Goal: Task Accomplishment & Management: Use online tool/utility

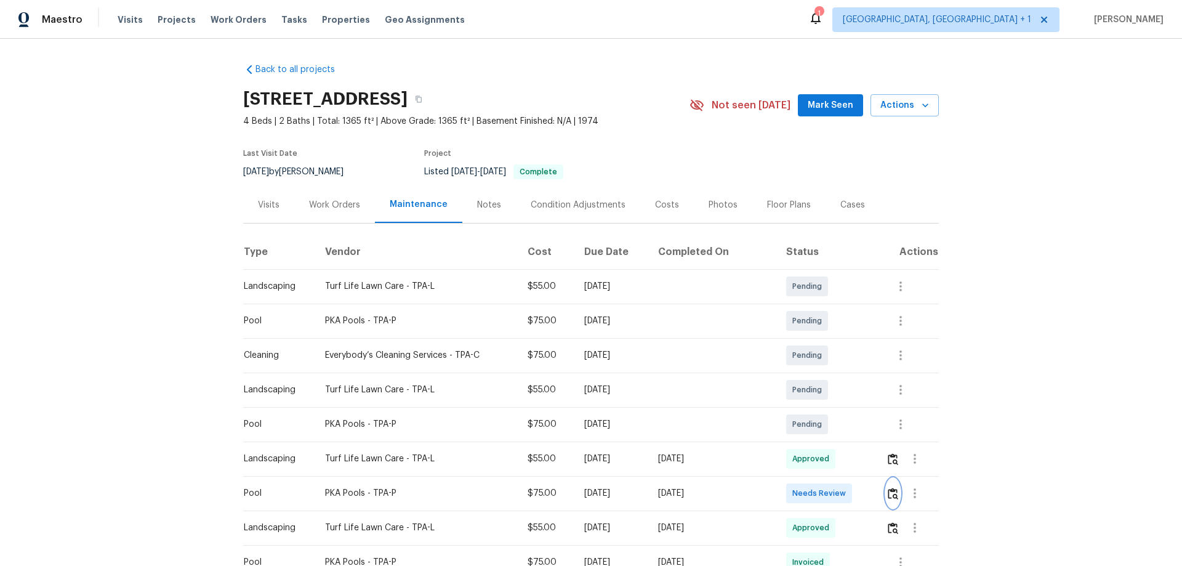
click at [887, 501] on button "button" at bounding box center [893, 493] width 14 height 30
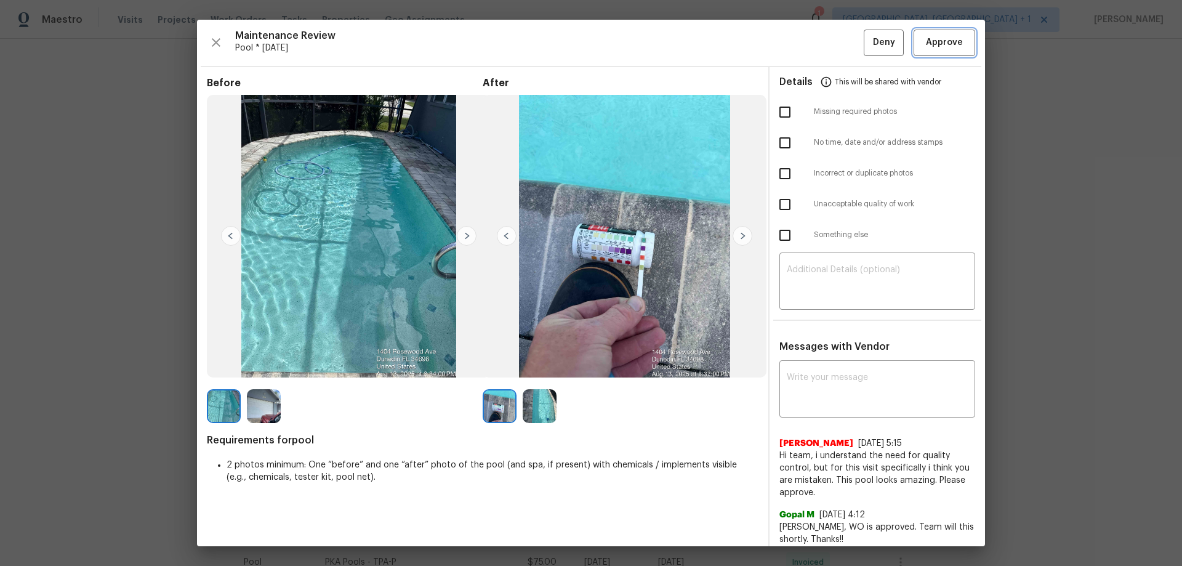
click at [945, 52] on button "Approve" at bounding box center [944, 43] width 62 height 26
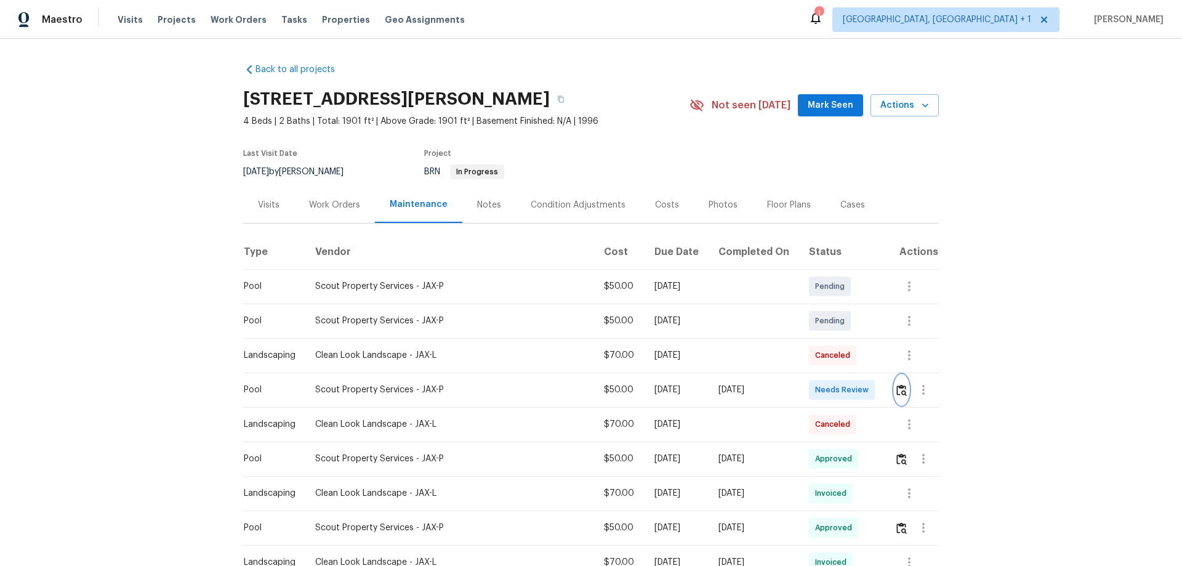
click at [840, 373] on img "button" at bounding box center [901, 390] width 10 height 12
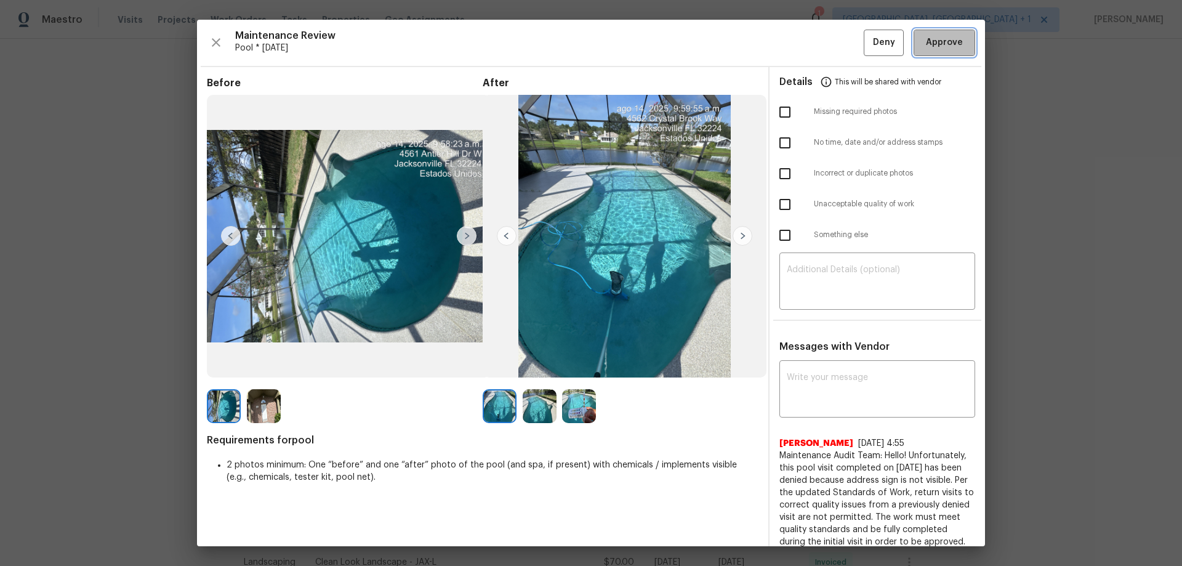
click at [840, 47] on span "Approve" at bounding box center [944, 42] width 37 height 15
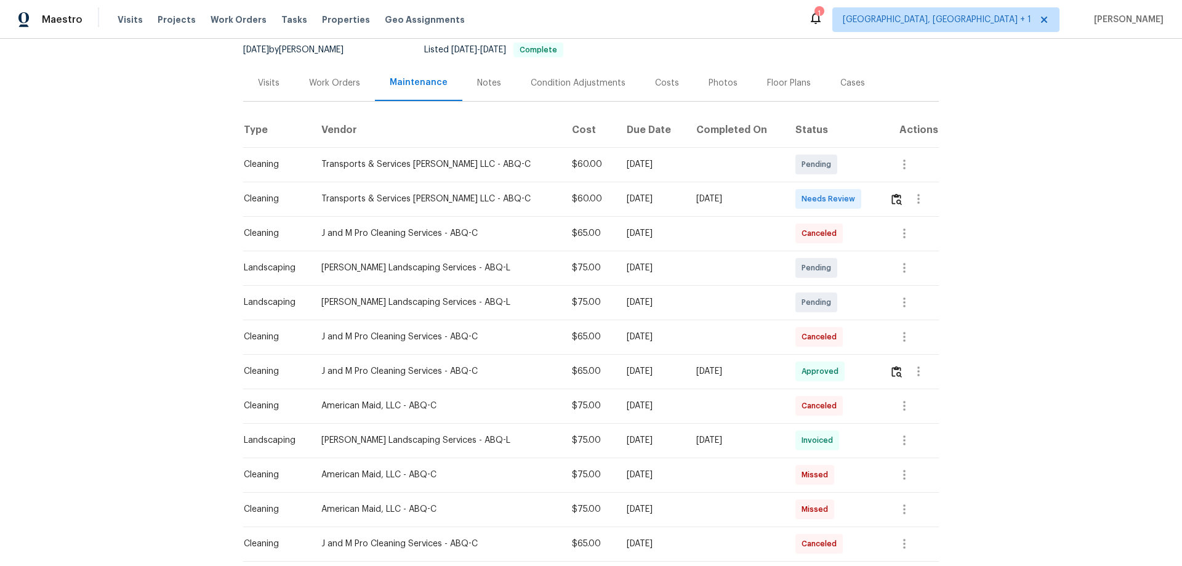
scroll to position [123, 0]
click at [840, 210] on button "button" at bounding box center [896, 198] width 14 height 30
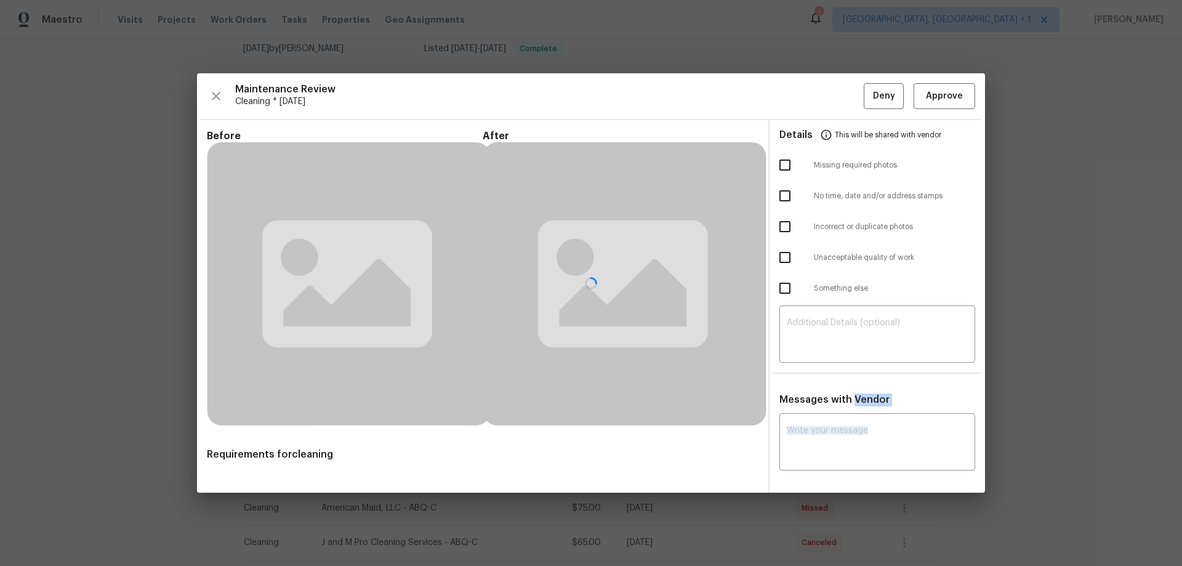
click at [840, 209] on div at bounding box center [591, 282] width 788 height 419
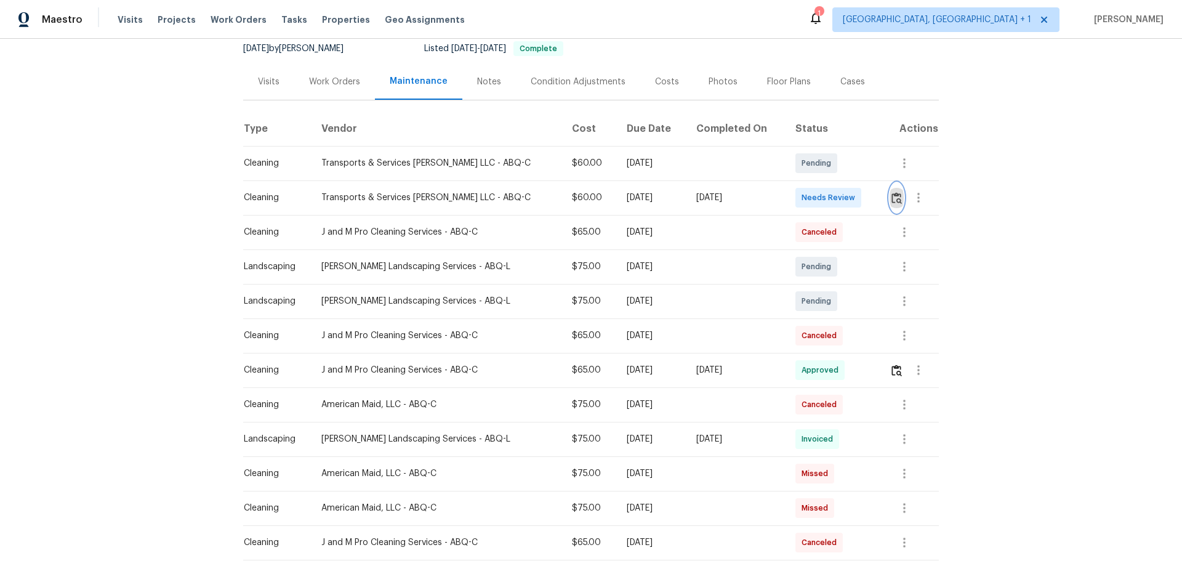
click at [840, 199] on img "button" at bounding box center [896, 198] width 10 height 12
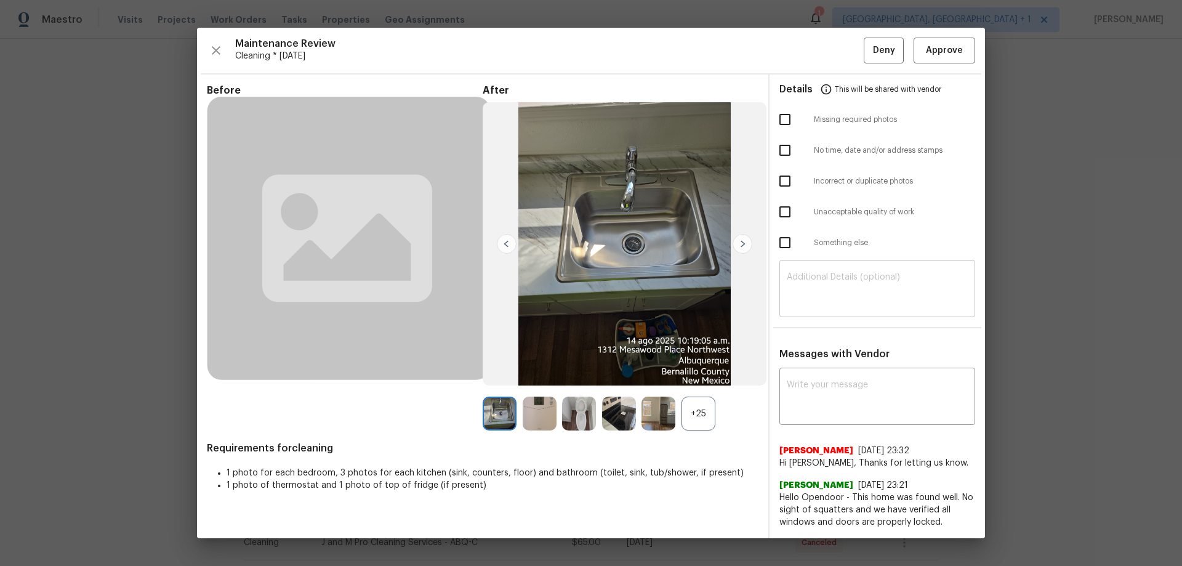
click at [812, 284] on textarea at bounding box center [877, 290] width 181 height 34
paste textarea "Maintenance Audit Team: Hello! Unfortunately, this cleaning visit completed on …"
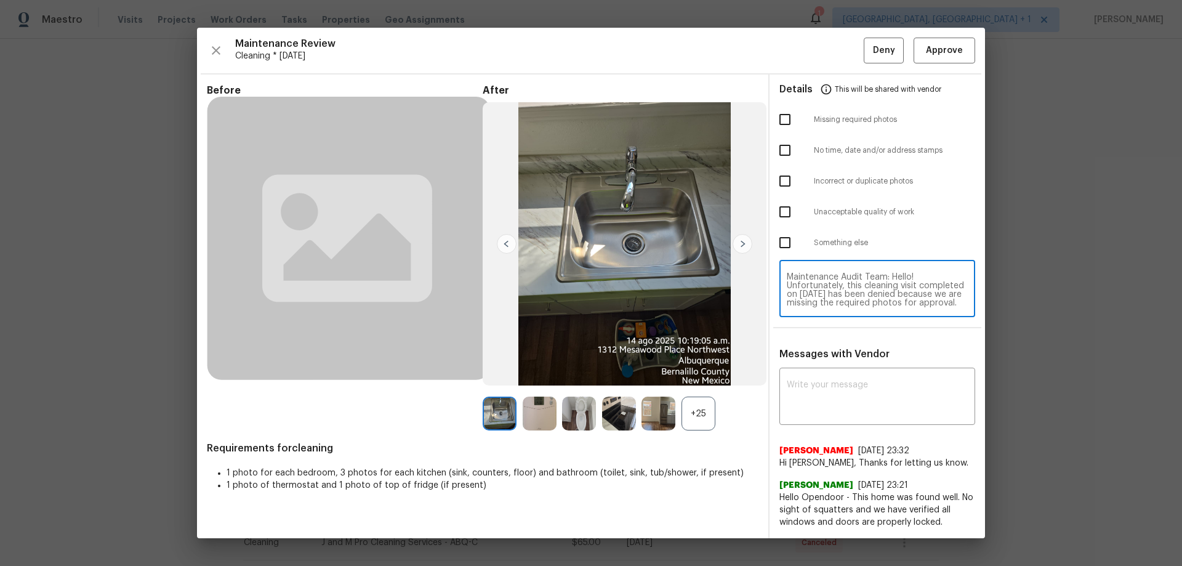
scroll to position [121, 0]
type textarea "Maintenance Audit Team: Hello! Unfortunately, this cleaning visit completed on …"
click at [808, 373] on textarea at bounding box center [877, 397] width 181 height 34
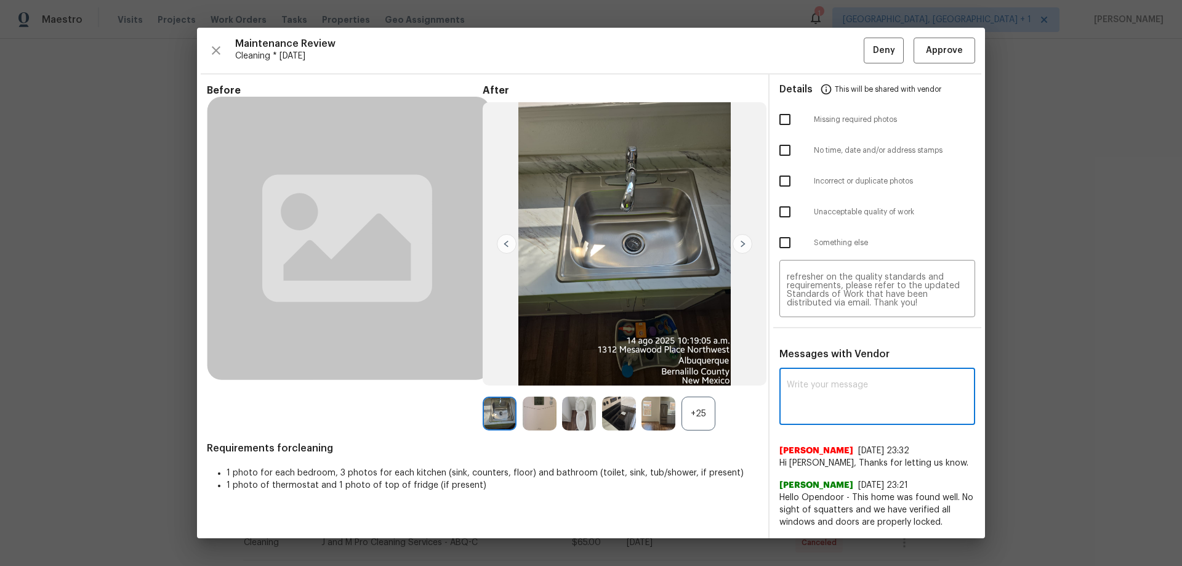
paste textarea "Maintenance Audit Team: Hello! Unfortunately, this cleaning visit completed on …"
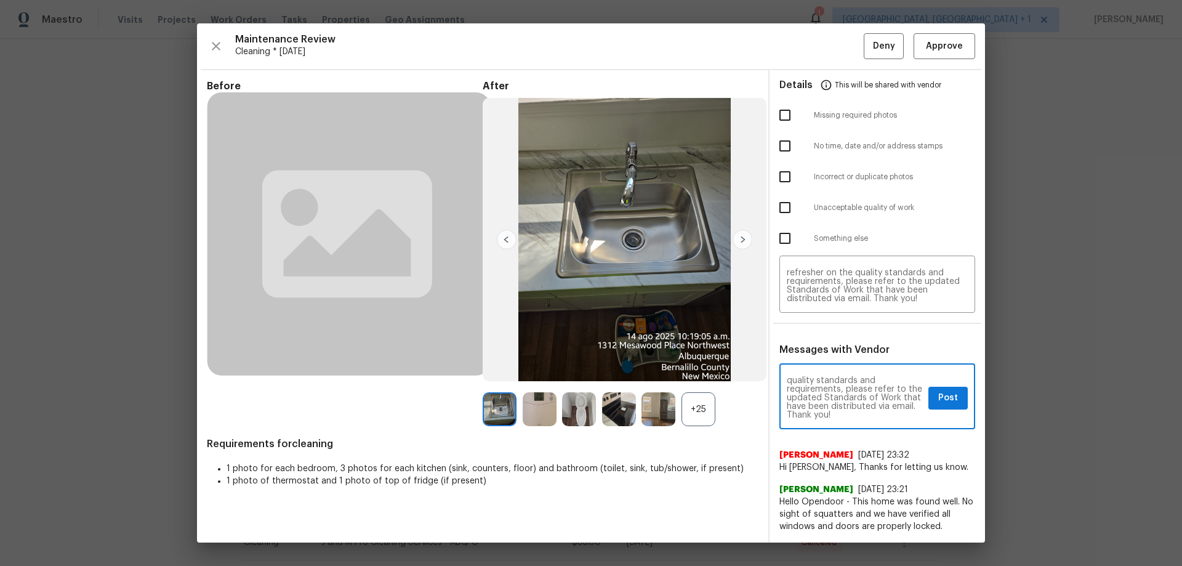
type textarea "Maintenance Audit Team: Hello! Unfortunately, this cleaning visit completed on …"
click at [796, 121] on input "checkbox" at bounding box center [785, 115] width 26 height 26
checkbox input "true"
click at [840, 373] on div "Maintenance Audit Team: Hello! Unfortunately, this cleaning visit completed on …" at bounding box center [877, 397] width 196 height 63
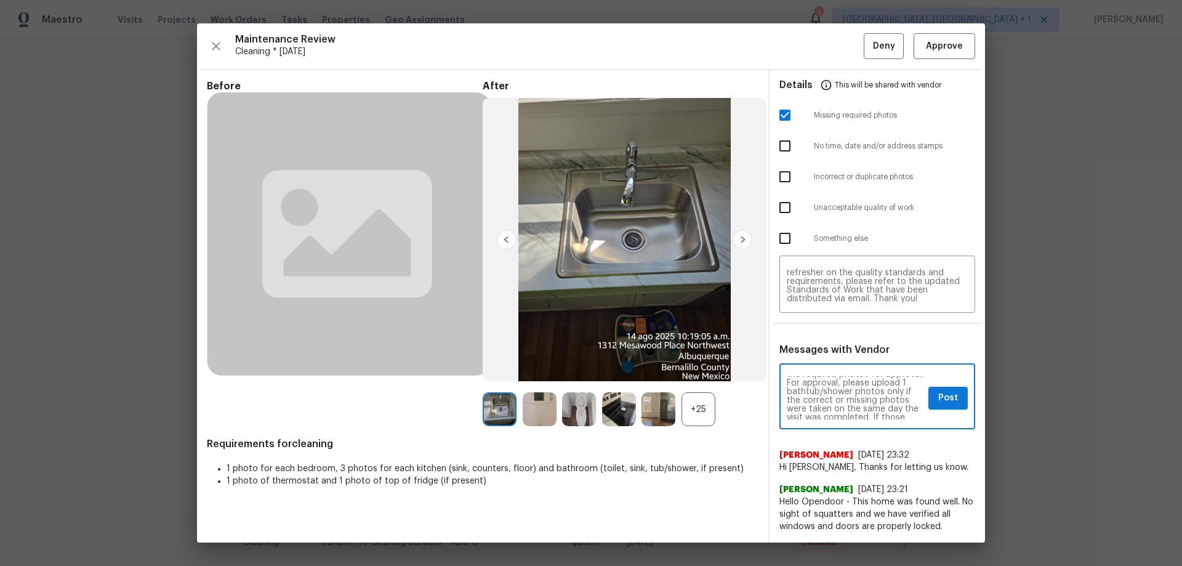
scroll to position [164, 0]
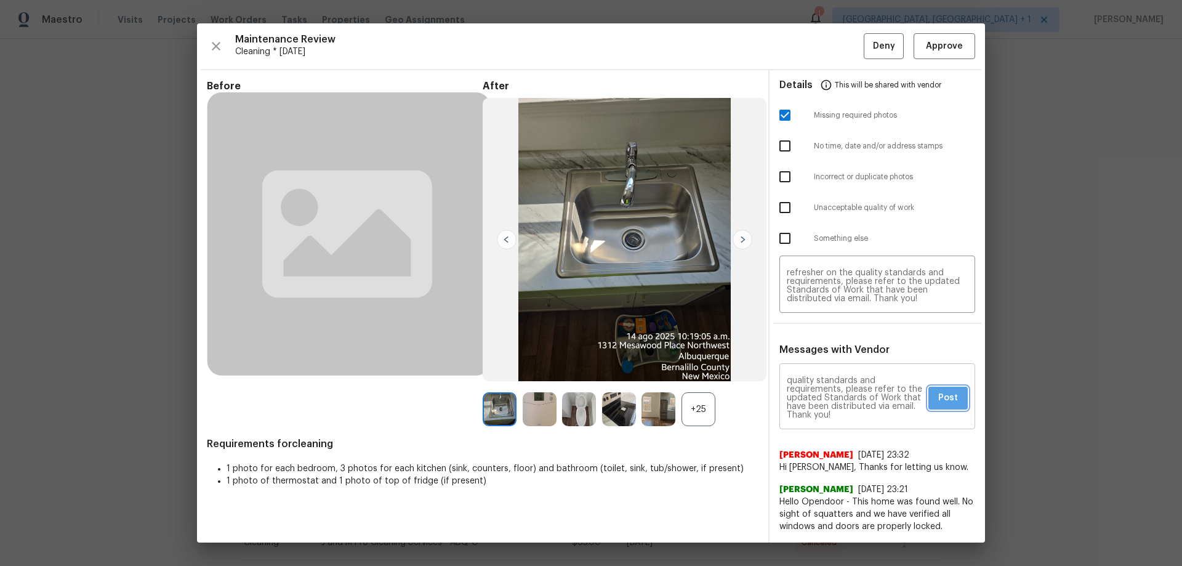
click at [840, 373] on span "Post" at bounding box center [948, 397] width 20 height 15
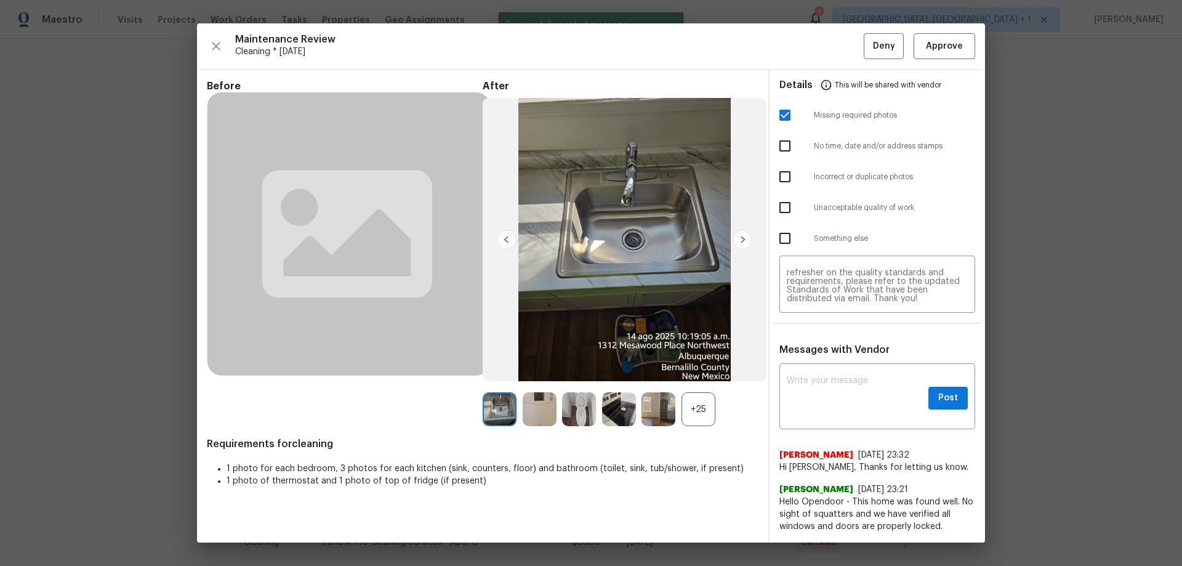
scroll to position [0, 0]
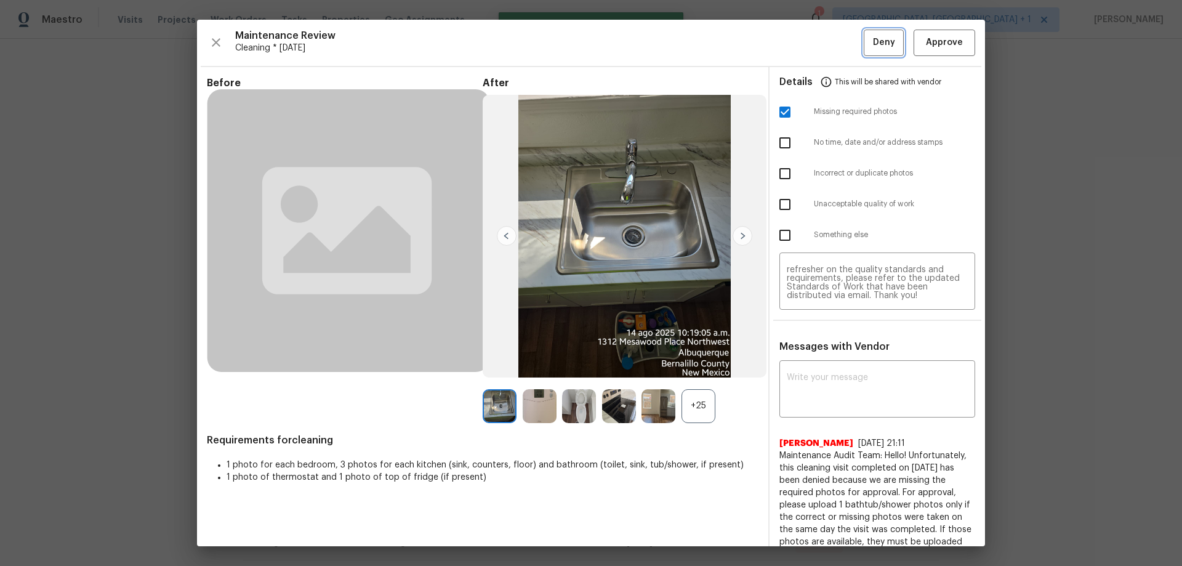
click at [840, 31] on button "Deny" at bounding box center [883, 43] width 40 height 26
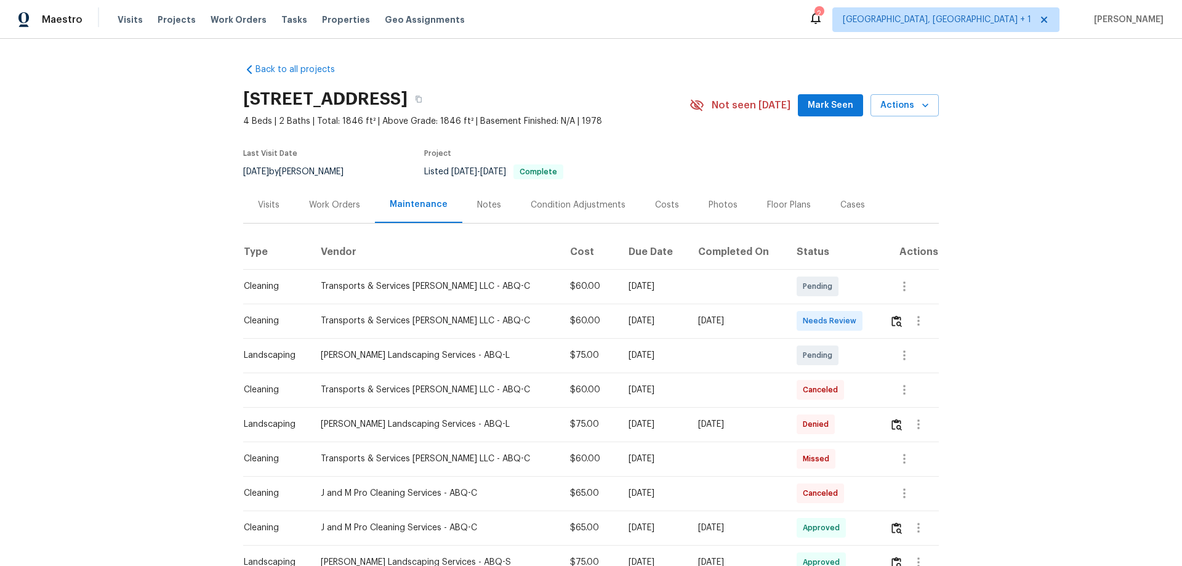
scroll to position [62, 0]
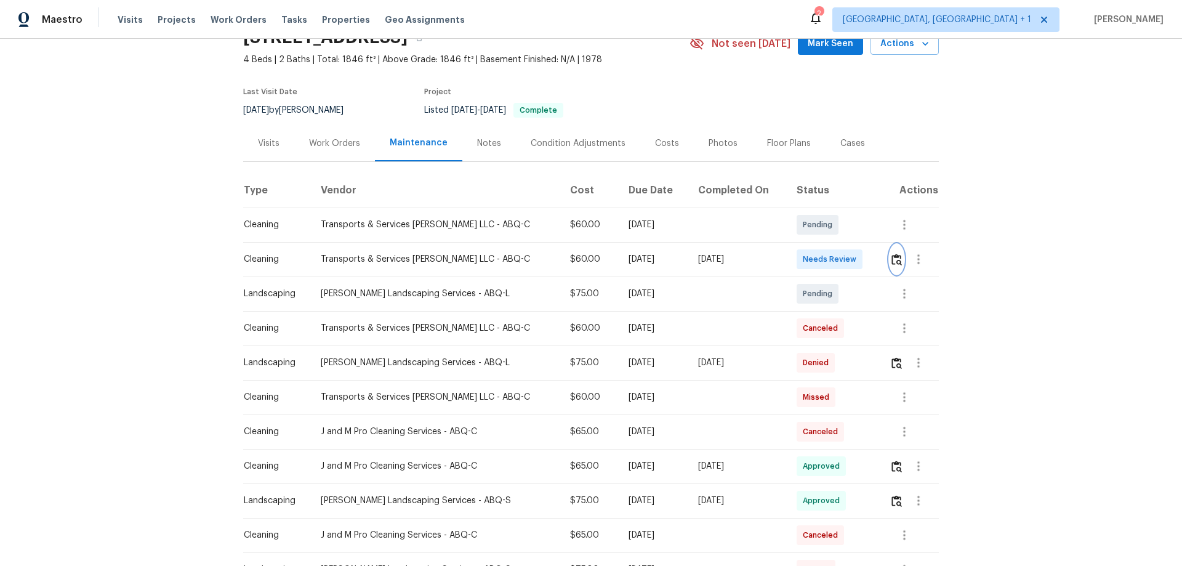
click at [840, 255] on img "button" at bounding box center [896, 260] width 10 height 12
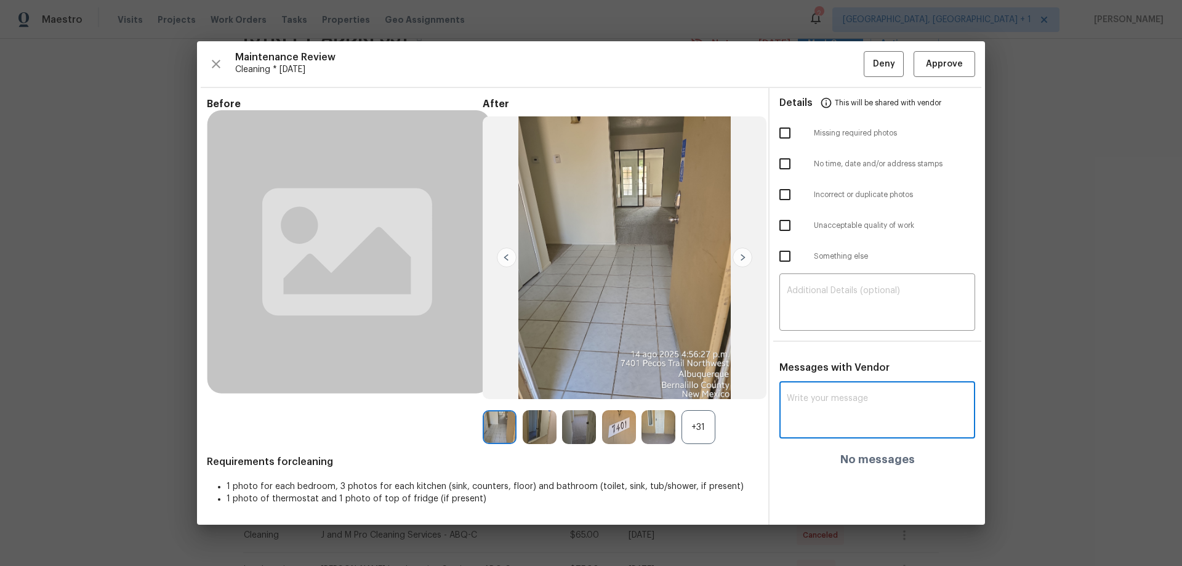
click at [819, 373] on textarea at bounding box center [877, 411] width 181 height 34
paste textarea "Maintenance Audit Team: Hello! After further review, the visit(08/14/2025) has …"
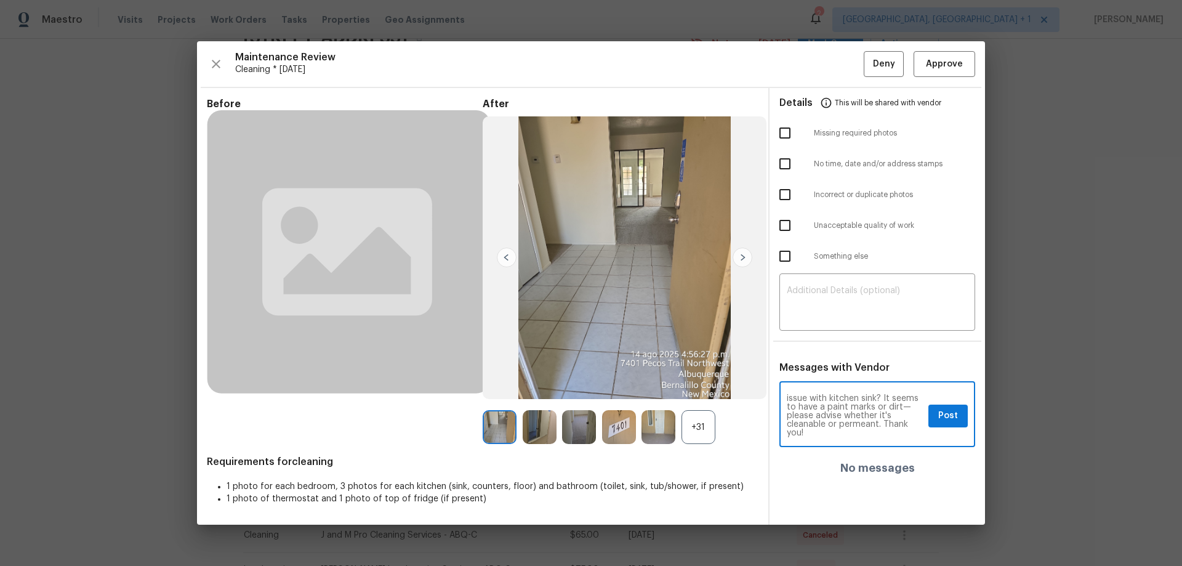
scroll to position [10, 0]
type textarea "Maintenance Audit Team: Hello! After further review, the visit(08/14/2025) has …"
click at [840, 373] on button "Post" at bounding box center [947, 415] width 39 height 23
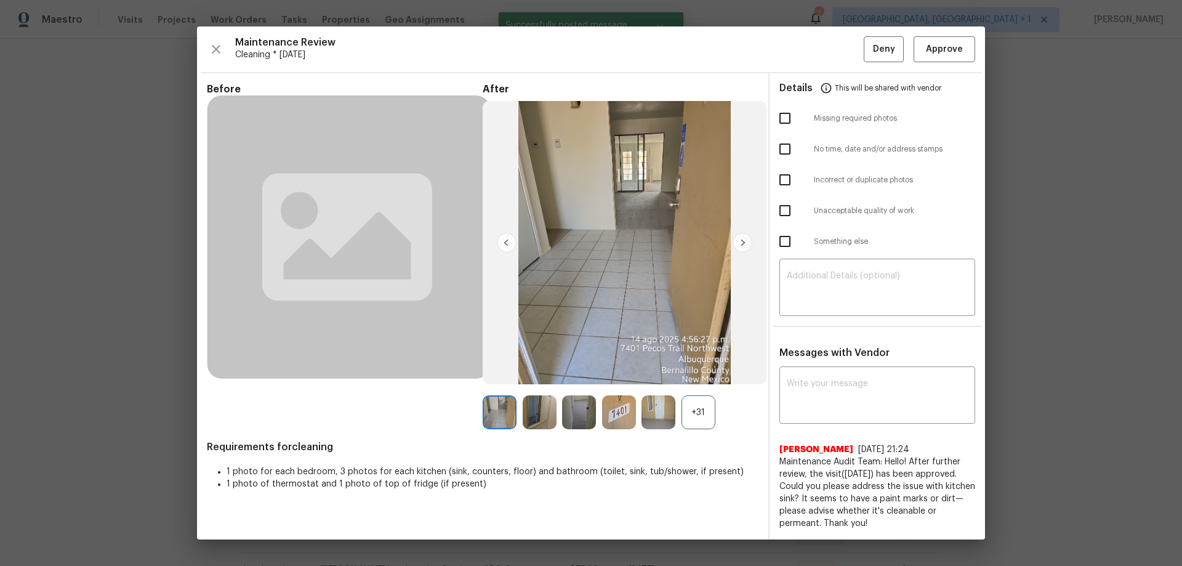
scroll to position [0, 0]
click at [840, 49] on span "Approve" at bounding box center [944, 49] width 37 height 15
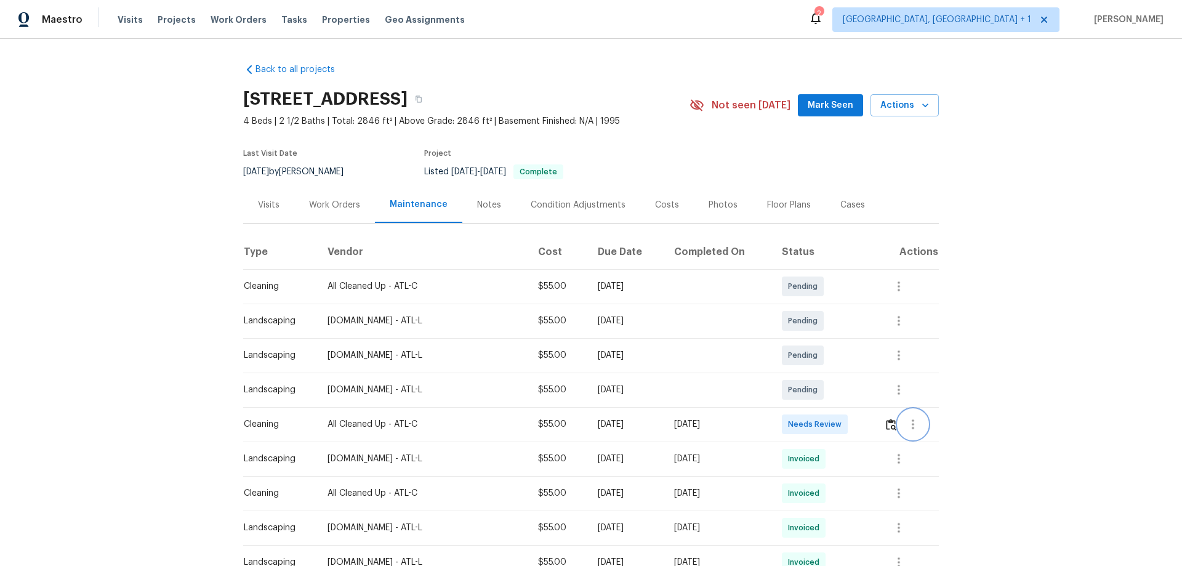
click at [900, 423] on button "button" at bounding box center [913, 424] width 30 height 30
click at [893, 420] on div at bounding box center [591, 283] width 1182 height 566
click at [890, 420] on img "button" at bounding box center [891, 424] width 10 height 12
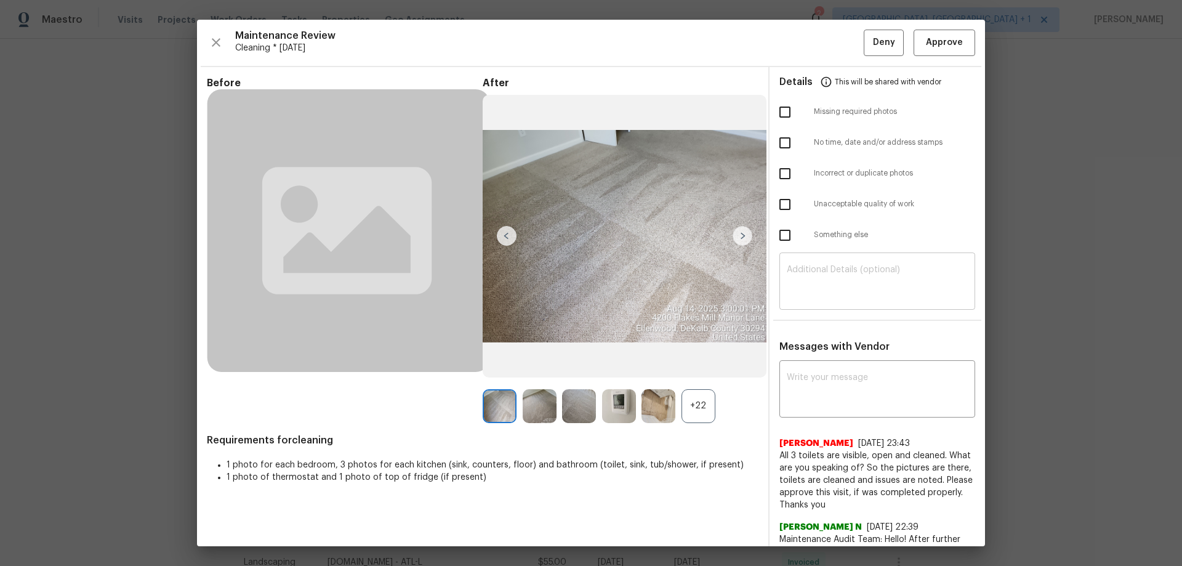
click at [795, 300] on div "​" at bounding box center [877, 282] width 196 height 54
paste textarea "Maintenance Audit Team: Hello! Unfortunately, this cleaning visit completed on …"
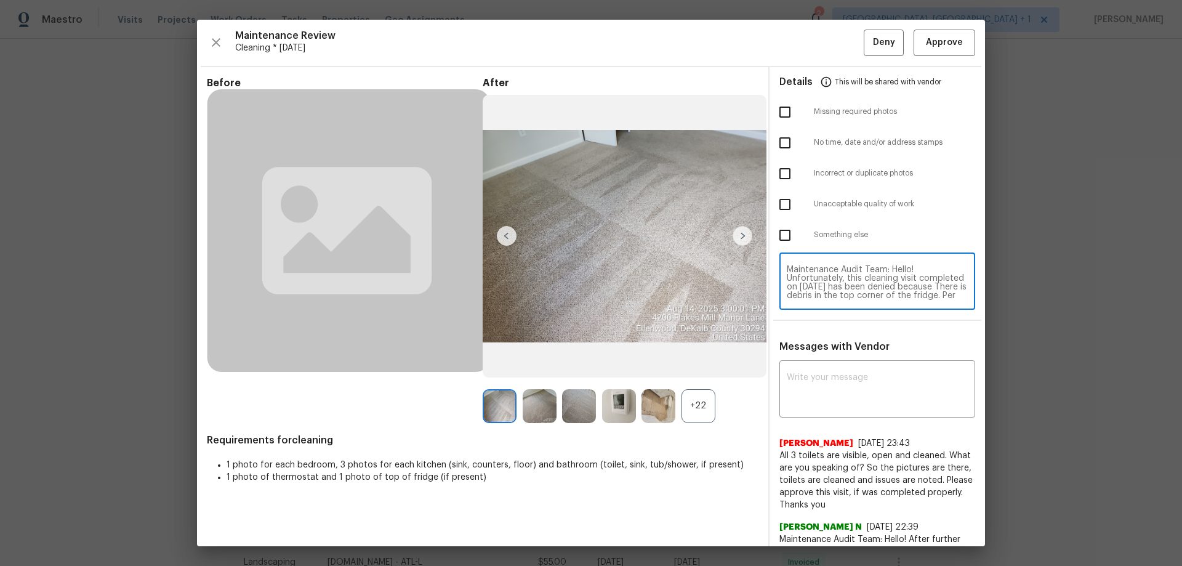
scroll to position [112, 0]
type textarea "Maintenance Audit Team: Hello! Unfortunately, this cleaning visit completed on …"
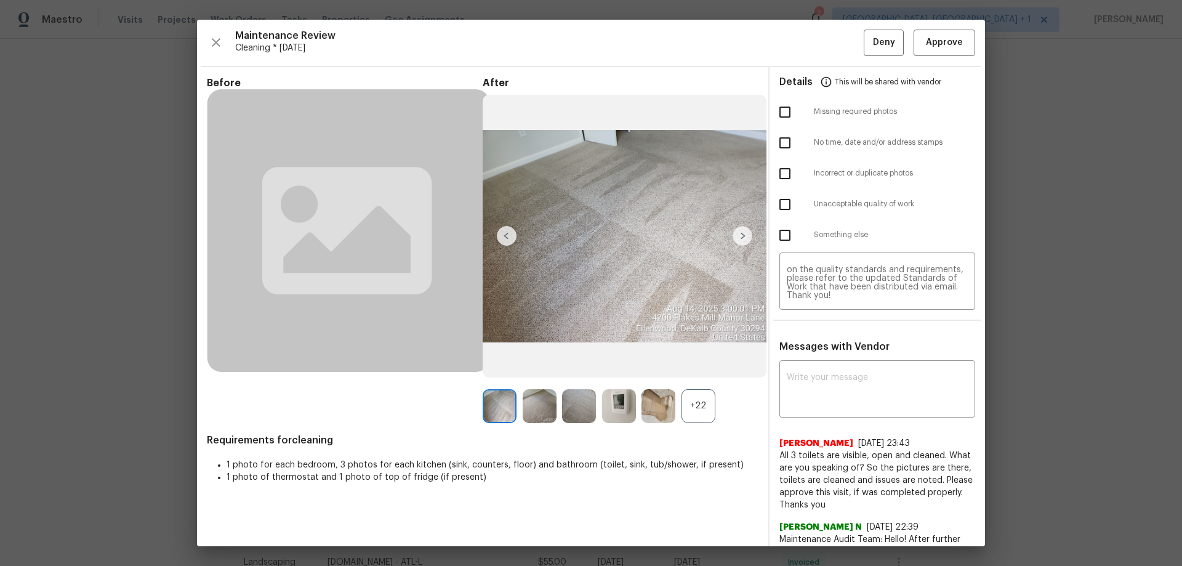
click at [807, 433] on div "[PERSON_NAME] [DATE] 23:43 All 3 toilets are visible, open and cleaned. What ar…" at bounding box center [877, 469] width 196 height 84
click at [811, 416] on div "x ​" at bounding box center [877, 390] width 196 height 54
paste textarea "Maintenance Audit Team: Hello! Unfortunately, this cleaning visit completed on …"
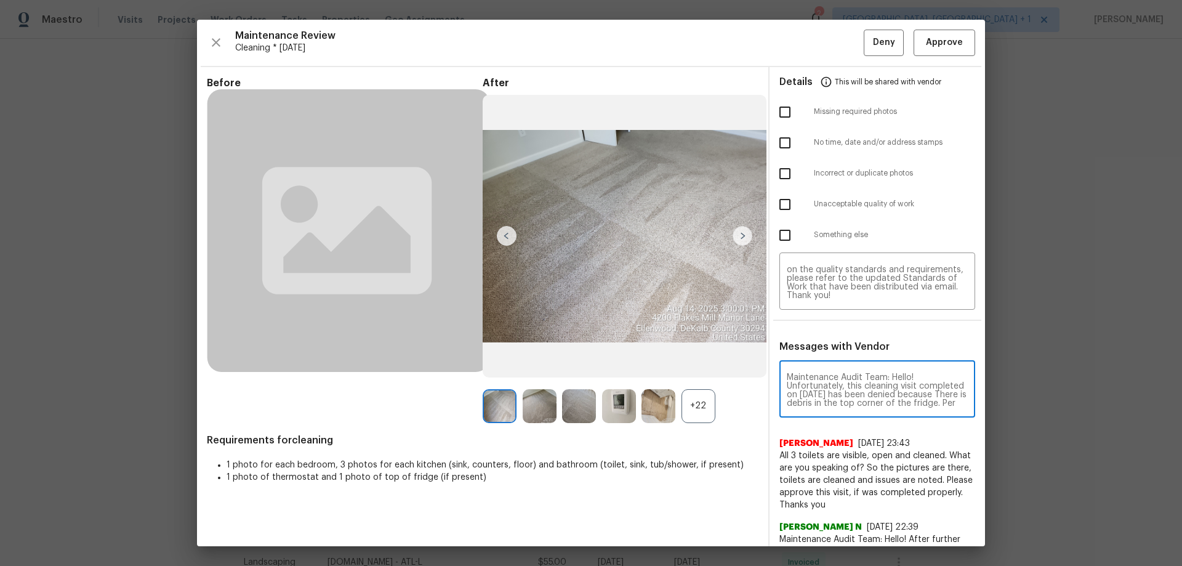
scroll to position [164, 0]
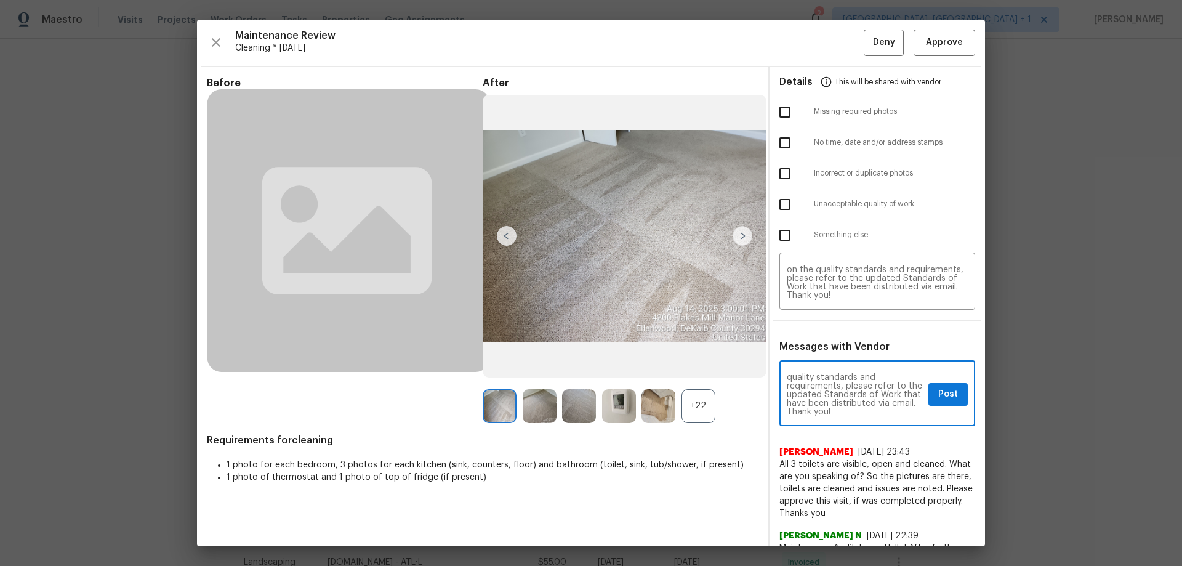
type textarea "Maintenance Audit Team: Hello! Unfortunately, this cleaning visit completed on …"
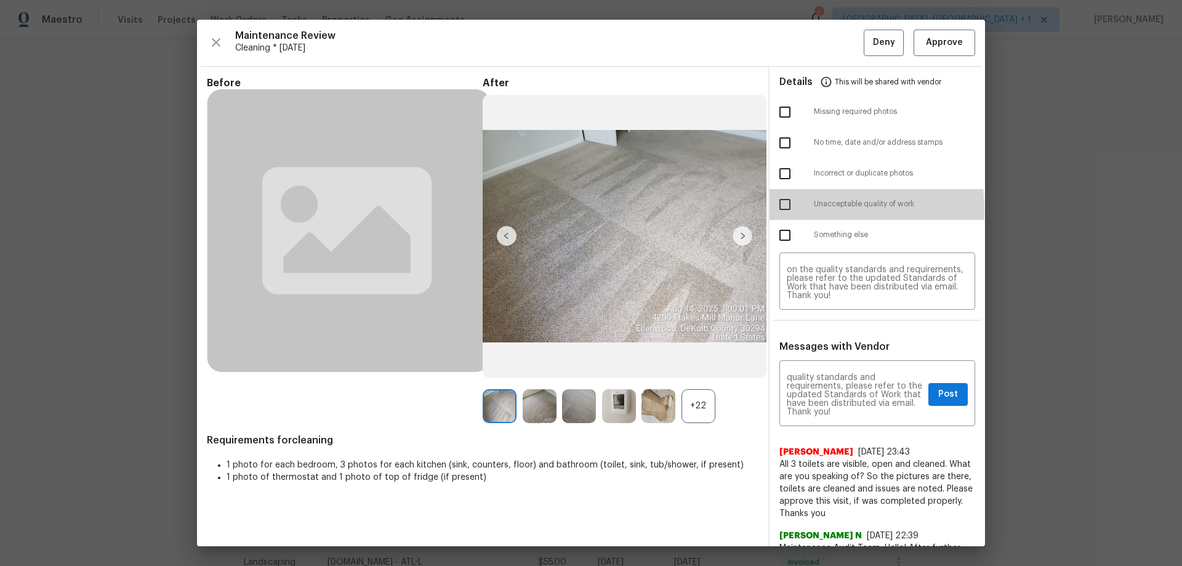
click at [777, 209] on input "checkbox" at bounding box center [785, 204] width 26 height 26
checkbox input "true"
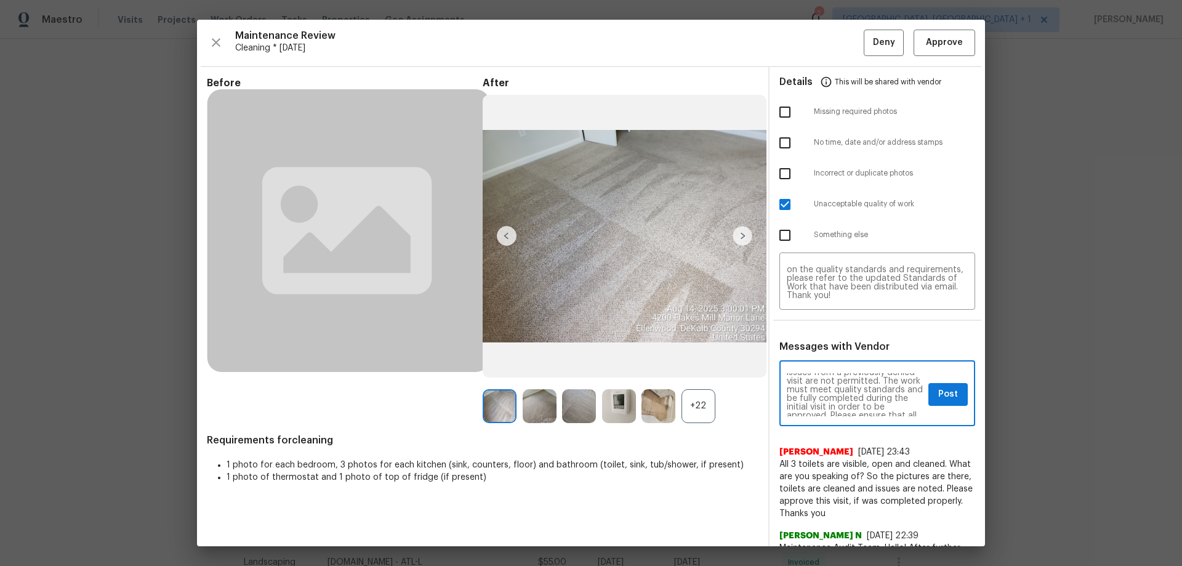
scroll to position [90, 0]
click at [913, 408] on textarea "Maintenance Audit Team: Hello! Unfortunately, this cleaning visit completed on …" at bounding box center [855, 394] width 137 height 43
click at [914, 380] on div "Maintenance Audit Team: Hello! Unfortunately, this cleaning visit completed on …" at bounding box center [877, 394] width 196 height 63
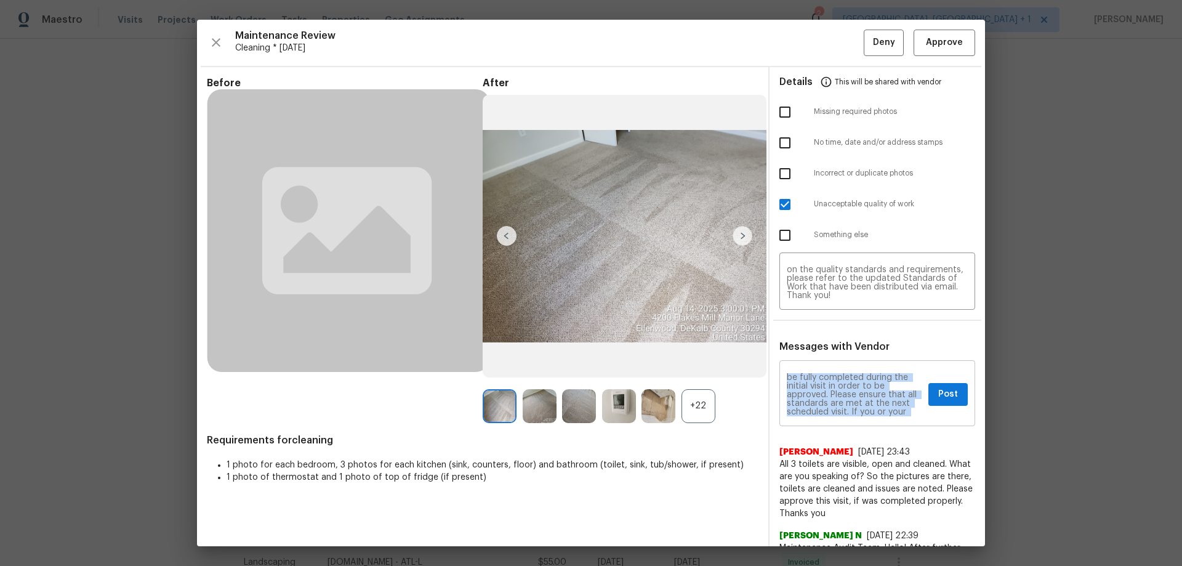
click at [914, 380] on div "Maintenance Audit Team: Hello! Unfortunately, this cleaning visit completed on …" at bounding box center [877, 394] width 196 height 63
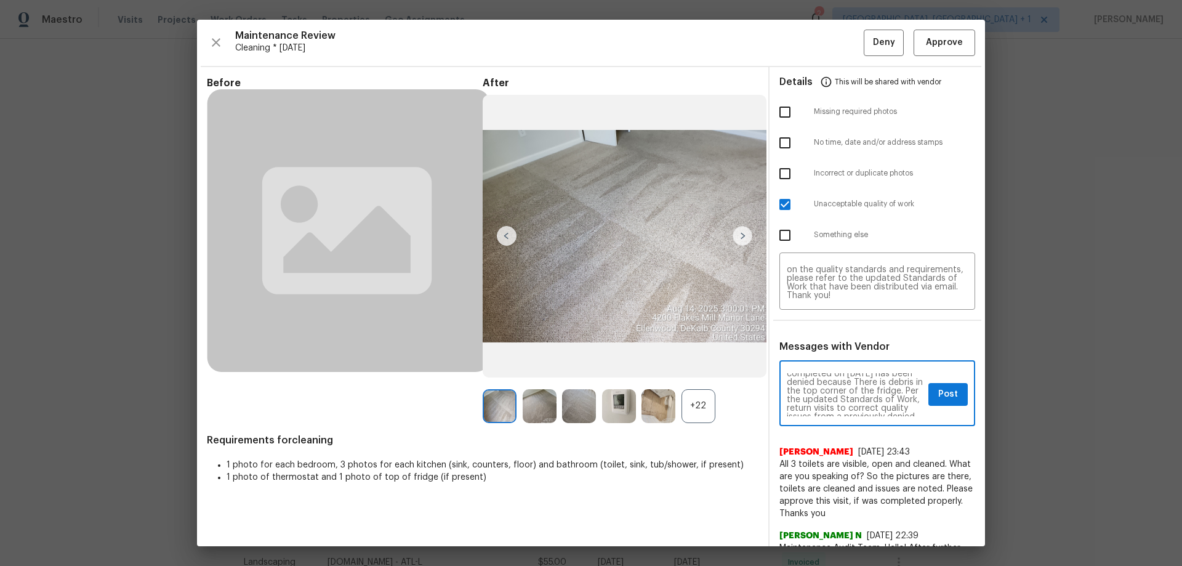
scroll to position [12, 0]
click at [942, 391] on span "Post" at bounding box center [948, 393] width 20 height 15
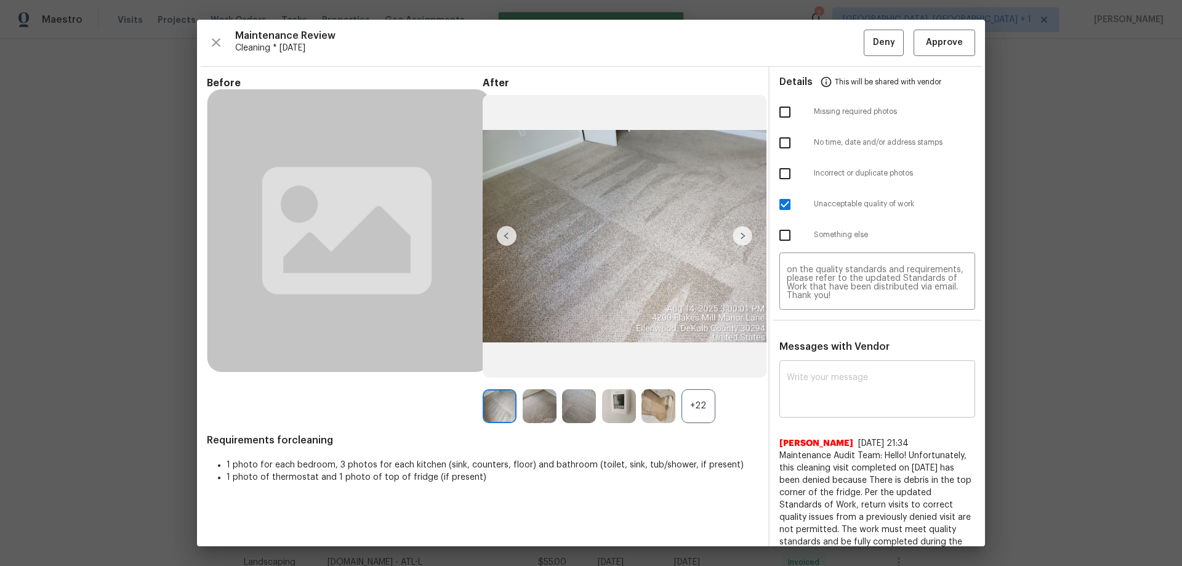
scroll to position [0, 0]
click at [854, 41] on span "Maintenance Review" at bounding box center [549, 36] width 628 height 12
click at [873, 41] on span "Deny" at bounding box center [884, 42] width 22 height 15
